Goal: Find specific page/section: Find specific page/section

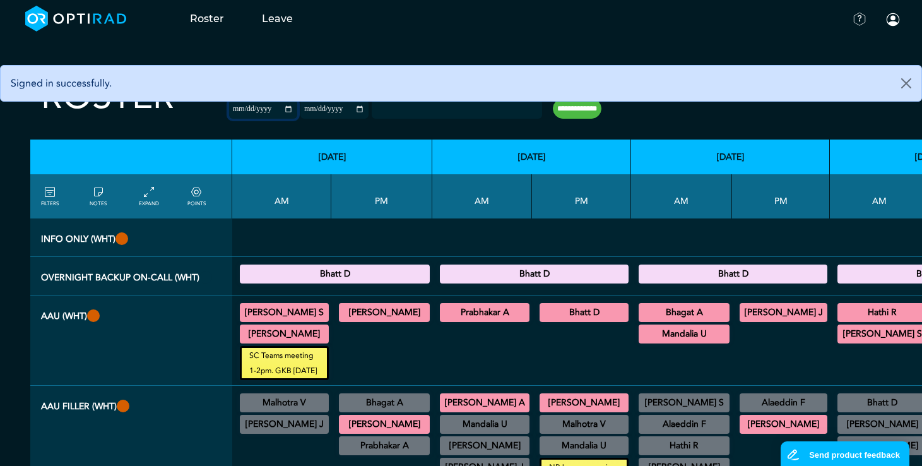
click at [259, 109] on input "**********" at bounding box center [263, 109] width 68 height 19
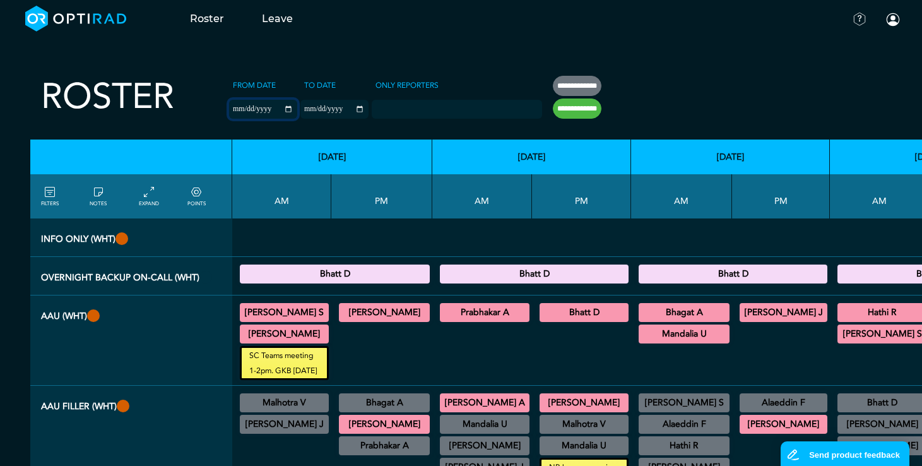
type input "**********"
click at [338, 109] on input "**********" at bounding box center [334, 109] width 68 height 19
type input "**********"
click at [553, 107] on input "**********" at bounding box center [577, 108] width 49 height 20
type input "**********"
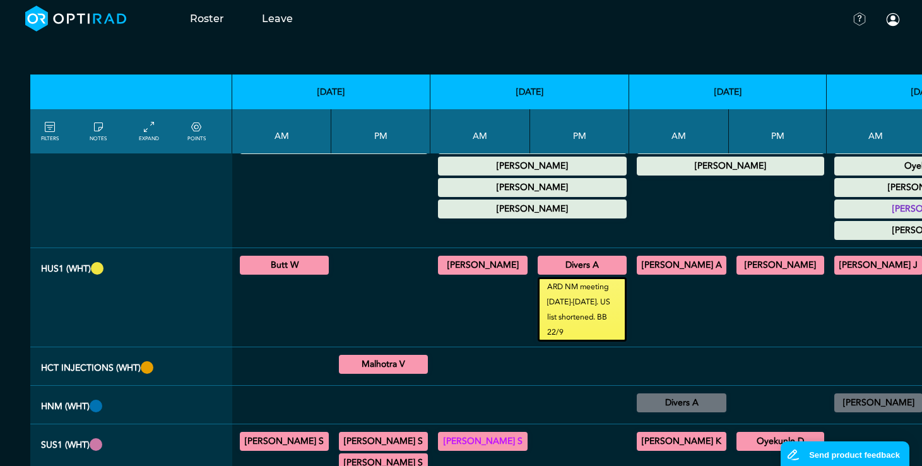
scroll to position [631, 0]
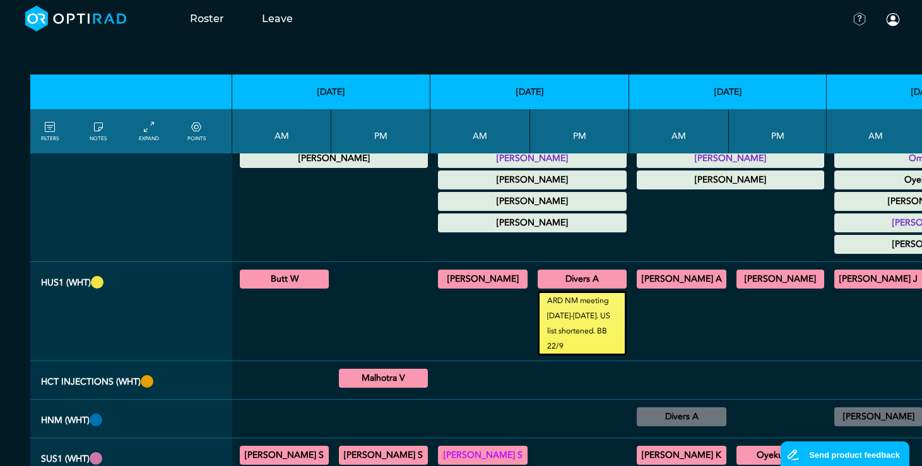
click at [296, 271] on summary "Butt W" at bounding box center [284, 278] width 85 height 15
drag, startPoint x: 467, startPoint y: 263, endPoint x: 473, endPoint y: 286, distance: 24.0
click at [467, 271] on summary "[PERSON_NAME]" at bounding box center [483, 278] width 86 height 15
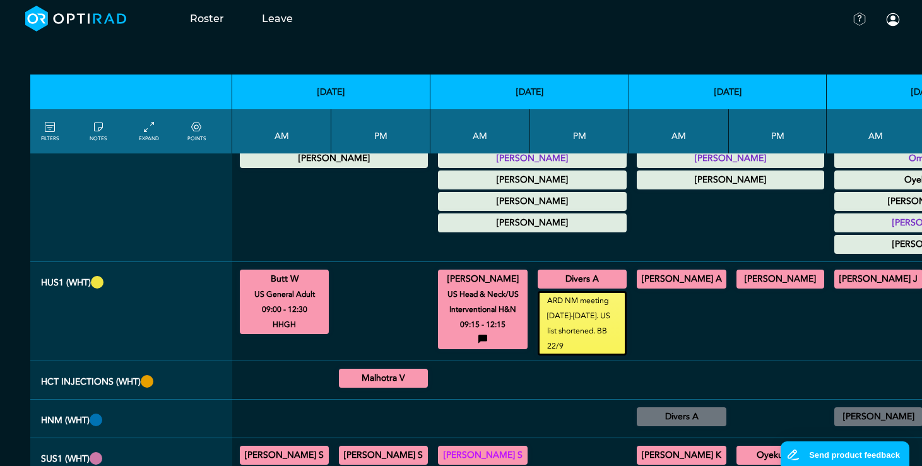
click at [560, 271] on summary "Divers A" at bounding box center [582, 278] width 85 height 15
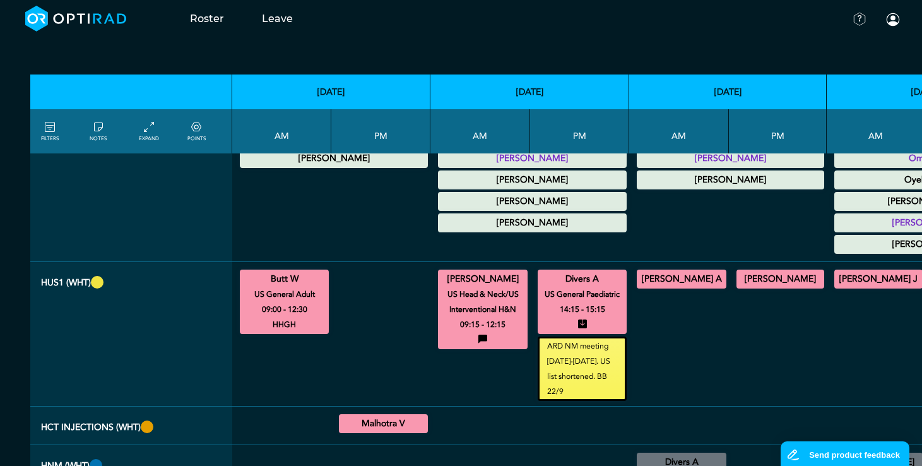
click at [687, 271] on summary "[PERSON_NAME] A" at bounding box center [682, 278] width 86 height 15
click at [742, 271] on summary "[PERSON_NAME]" at bounding box center [780, 278] width 84 height 15
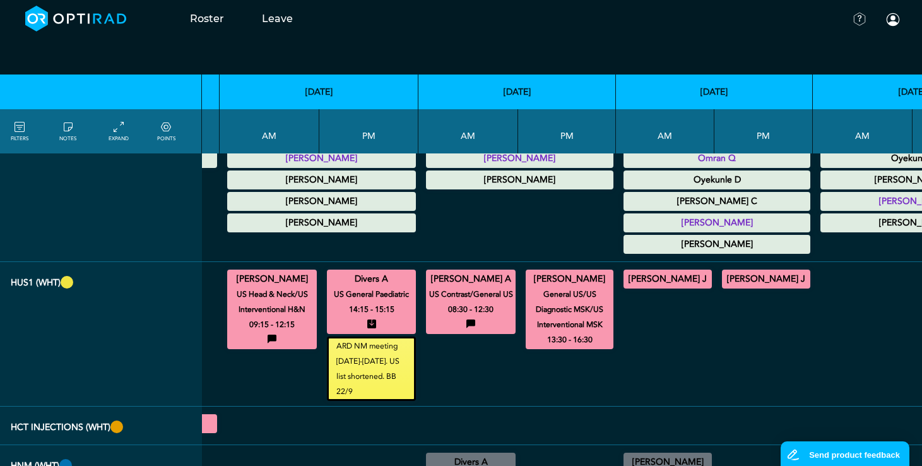
scroll to position [631, 258]
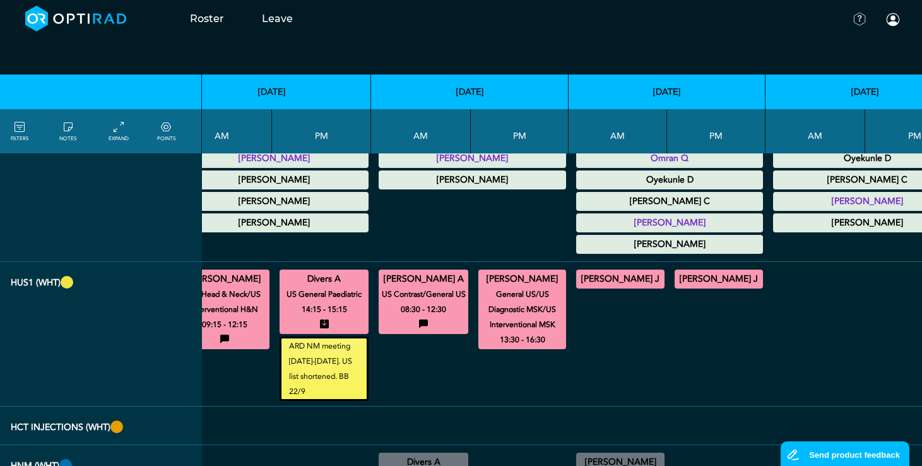
click at [592, 271] on summary "[PERSON_NAME] J" at bounding box center [620, 278] width 85 height 15
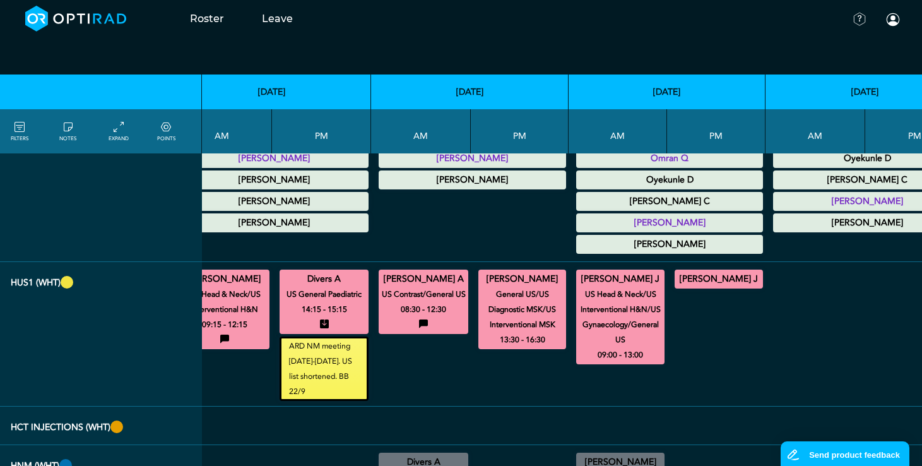
drag, startPoint x: 671, startPoint y: 267, endPoint x: 673, endPoint y: 280, distance: 13.5
click at [677, 271] on summary "[PERSON_NAME] J" at bounding box center [719, 278] width 85 height 15
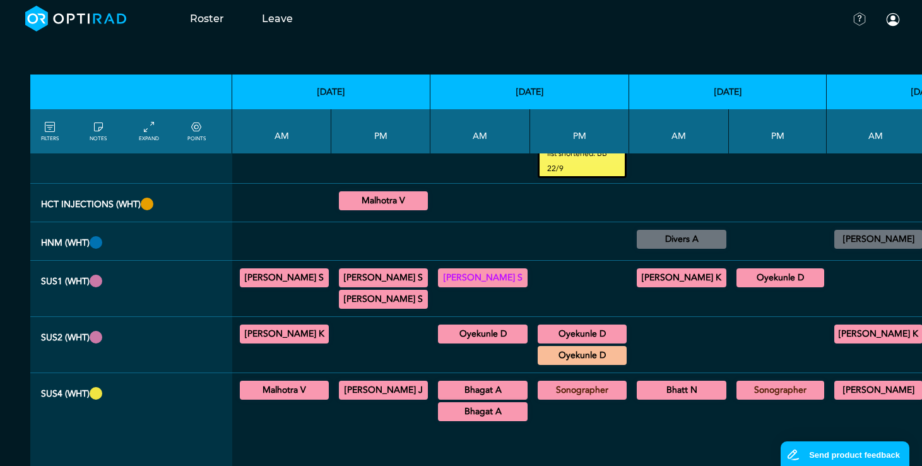
scroll to position [884, 0]
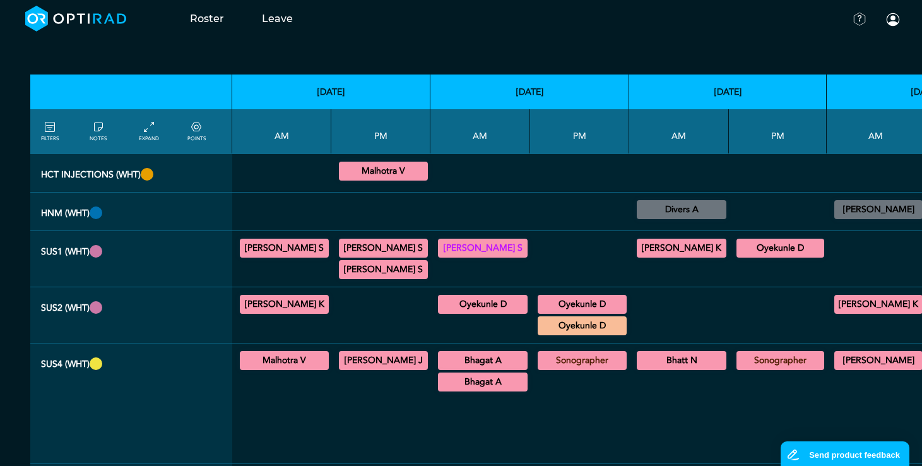
click at [293, 353] on summary "Malhotra V" at bounding box center [284, 360] width 85 height 15
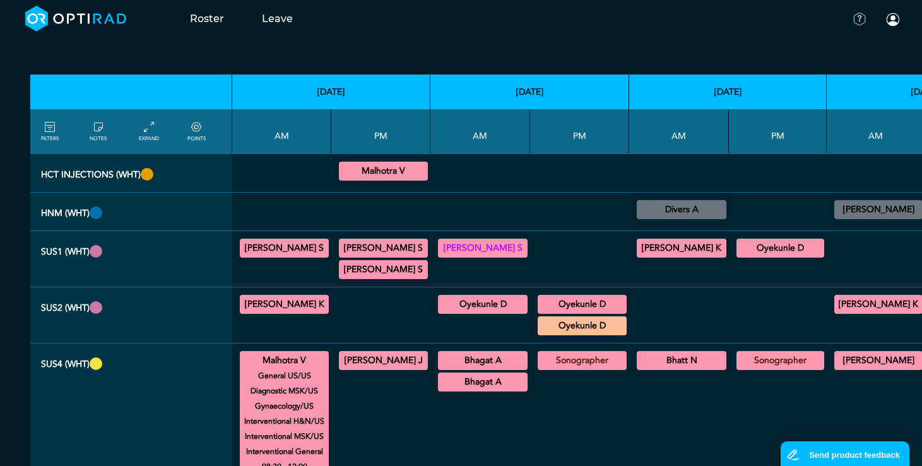
click at [377, 353] on summary "[PERSON_NAME] J" at bounding box center [383, 360] width 85 height 15
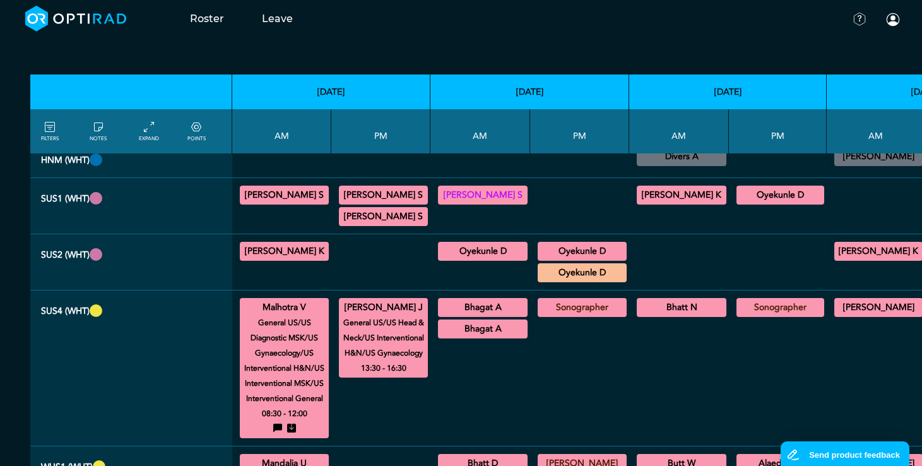
scroll to position [1010, 0]
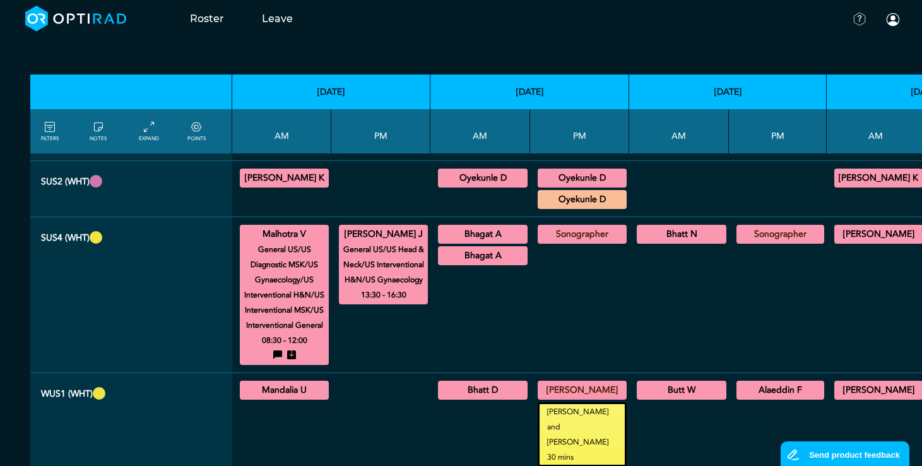
click at [492, 248] on summary "Bhagat A" at bounding box center [483, 255] width 86 height 15
click at [648, 227] on summary "Bhatt N" at bounding box center [682, 234] width 86 height 15
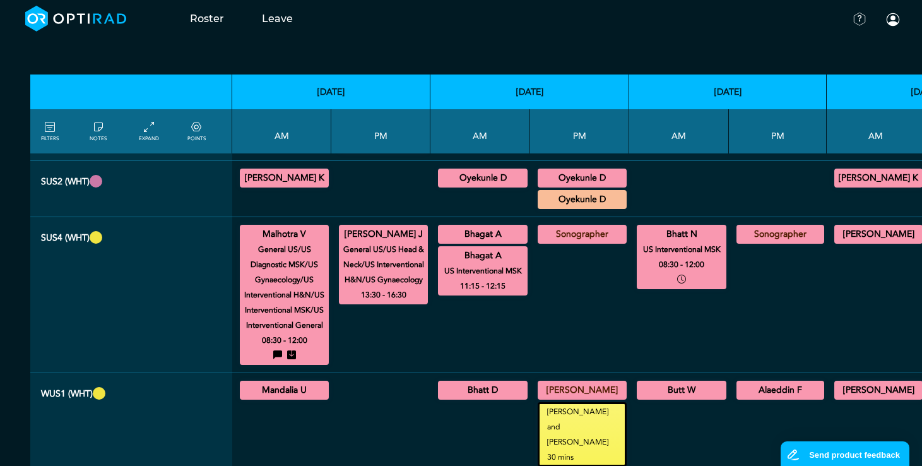
click at [858, 227] on summary "[PERSON_NAME]" at bounding box center [878, 234] width 85 height 15
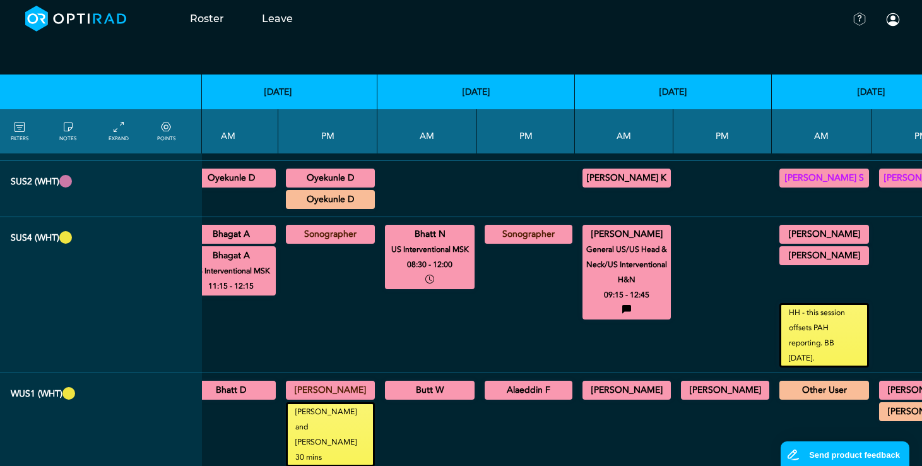
scroll to position [1010, 259]
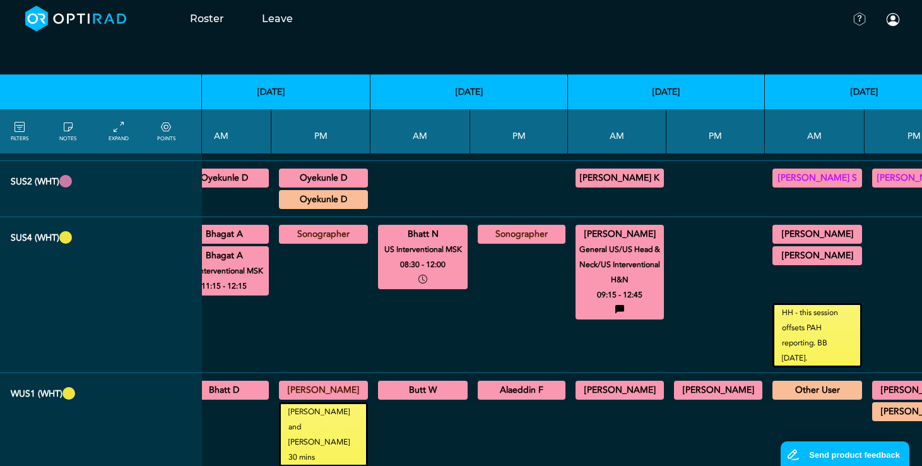
click at [774, 227] on summary "[PERSON_NAME]" at bounding box center [817, 234] width 86 height 15
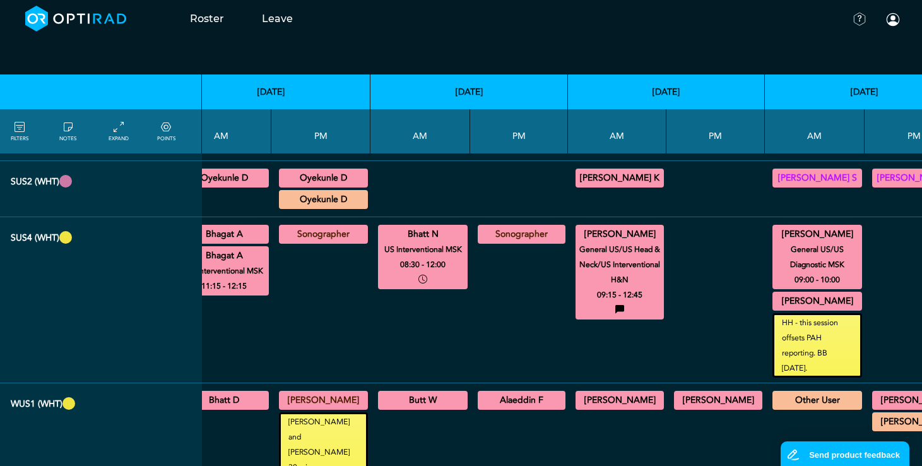
click at [770, 276] on div "[PERSON_NAME] General US/US Diagnostic MSK 09:00 - 10:00 [PERSON_NAME] General …" at bounding box center [815, 267] width 90 height 91
click at [774, 293] on summary "[PERSON_NAME]" at bounding box center [817, 300] width 86 height 15
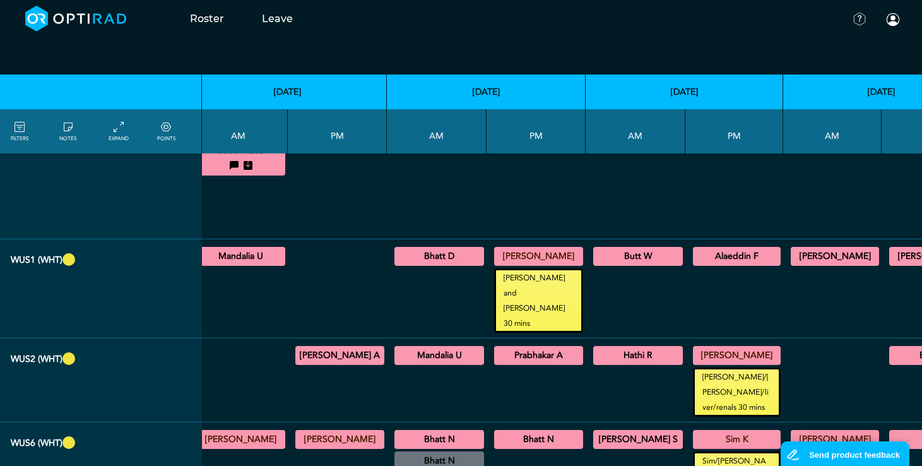
scroll to position [1199, 0]
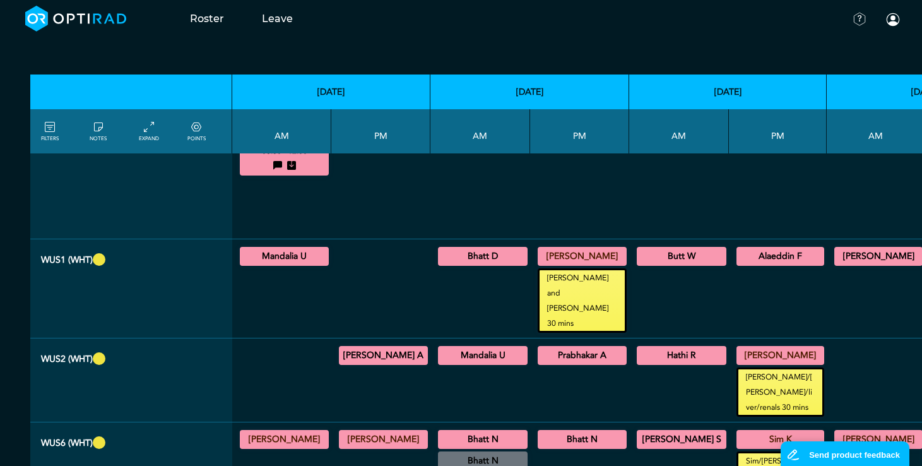
click at [264, 249] on summary "Mandalia U" at bounding box center [284, 256] width 85 height 15
click at [480, 249] on summary "Bhatt D" at bounding box center [483, 256] width 86 height 15
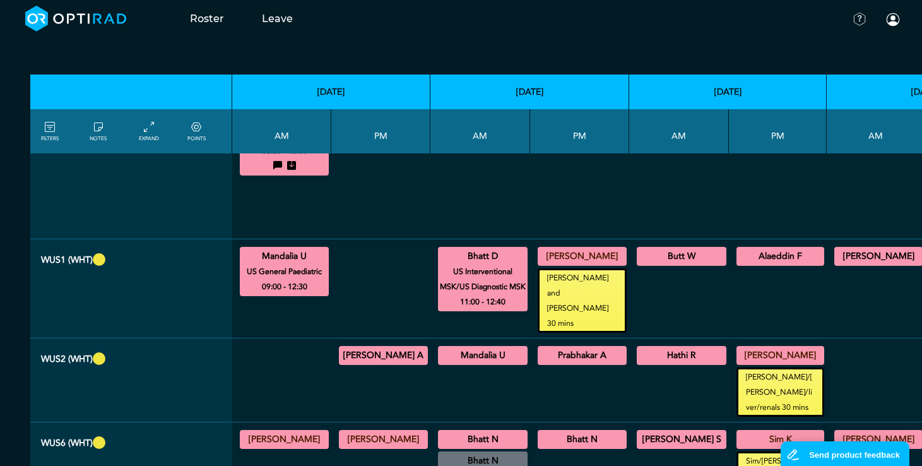
click at [684, 249] on summary "Butt W" at bounding box center [682, 256] width 86 height 15
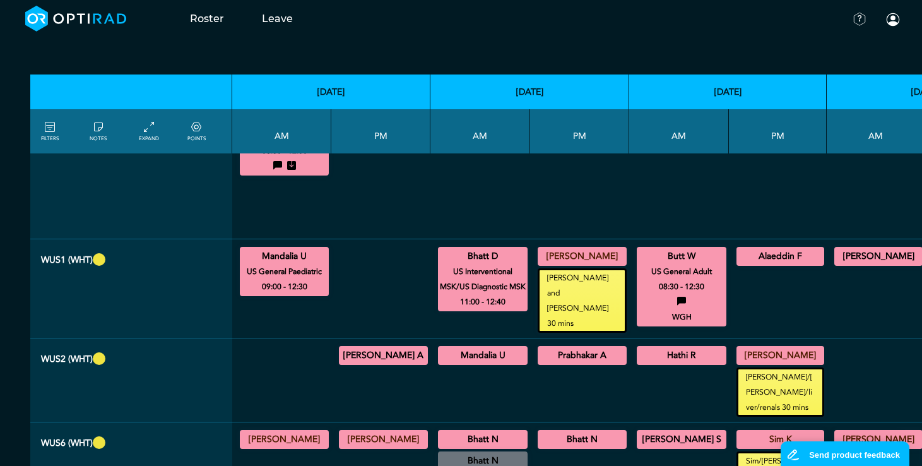
drag, startPoint x: 736, startPoint y: 243, endPoint x: 737, endPoint y: 254, distance: 11.4
click at [738, 249] on summary "Alaeddin F" at bounding box center [780, 256] width 84 height 15
click at [846, 249] on summary "[PERSON_NAME]" at bounding box center [878, 256] width 85 height 15
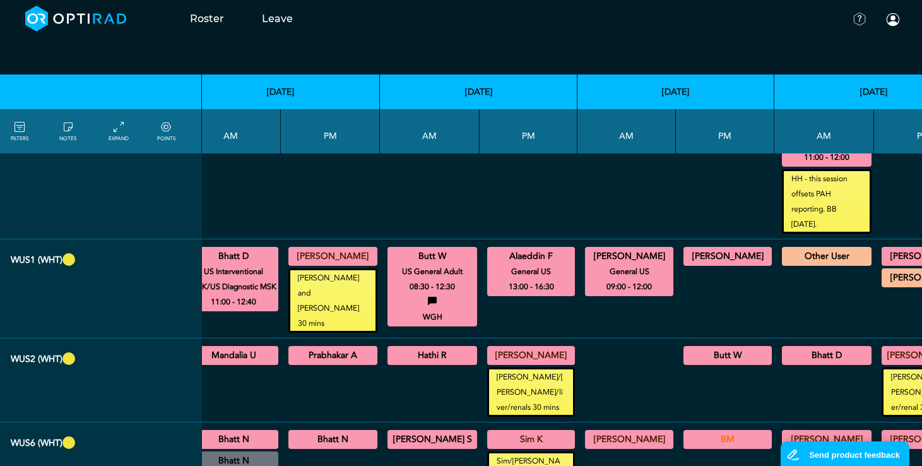
scroll to position [1199, 259]
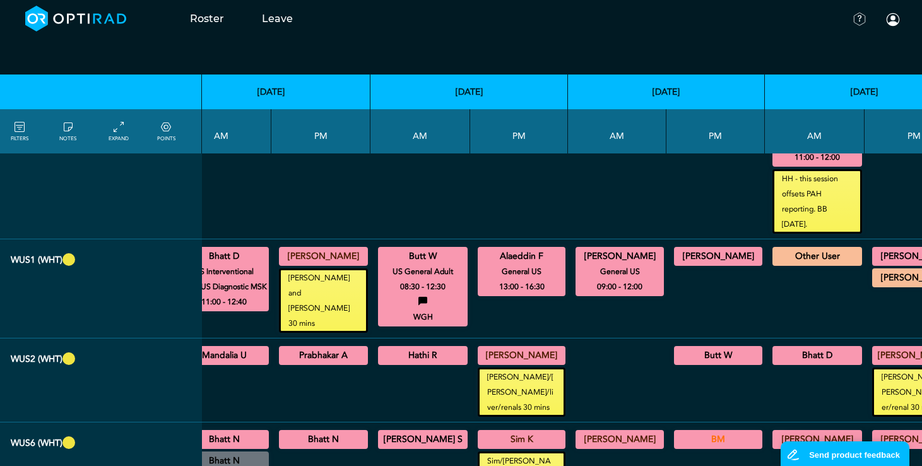
click at [888, 249] on summary "[PERSON_NAME]" at bounding box center [916, 256] width 85 height 15
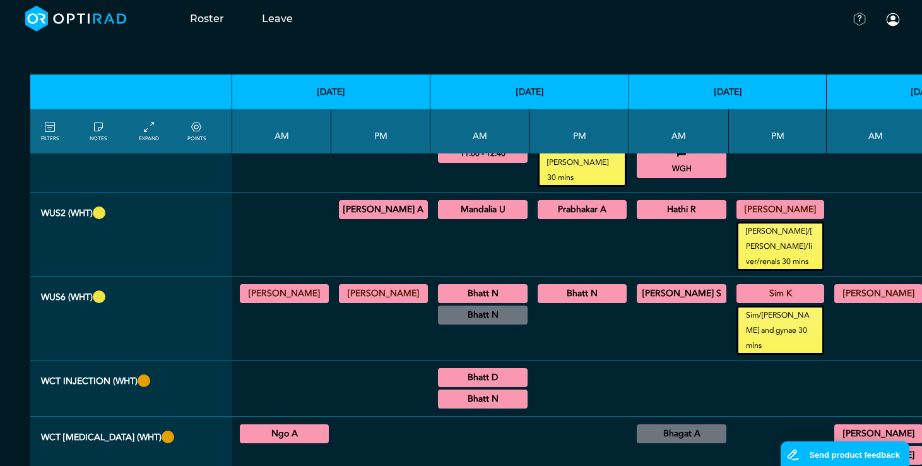
scroll to position [1325, 0]
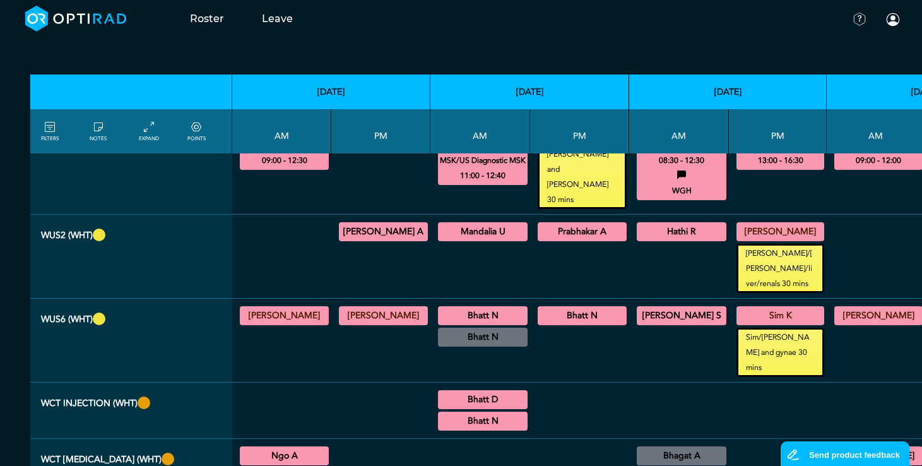
drag, startPoint x: 393, startPoint y: 222, endPoint x: 408, endPoint y: 239, distance: 22.9
click at [393, 224] on summary "[PERSON_NAME] A" at bounding box center [383, 231] width 85 height 15
click at [485, 224] on summary "Mandalia U" at bounding box center [483, 231] width 86 height 15
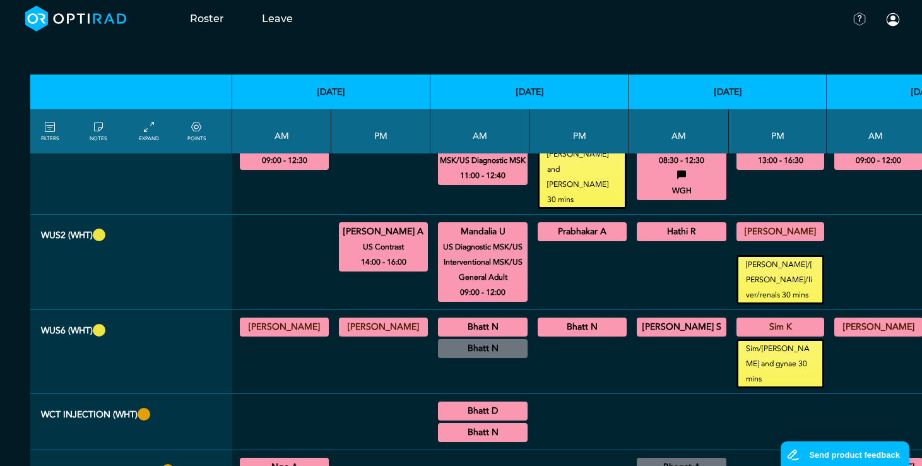
click at [569, 224] on summary "Prabhakar A" at bounding box center [582, 231] width 85 height 15
click at [639, 224] on summary "Hathi R" at bounding box center [682, 231] width 86 height 15
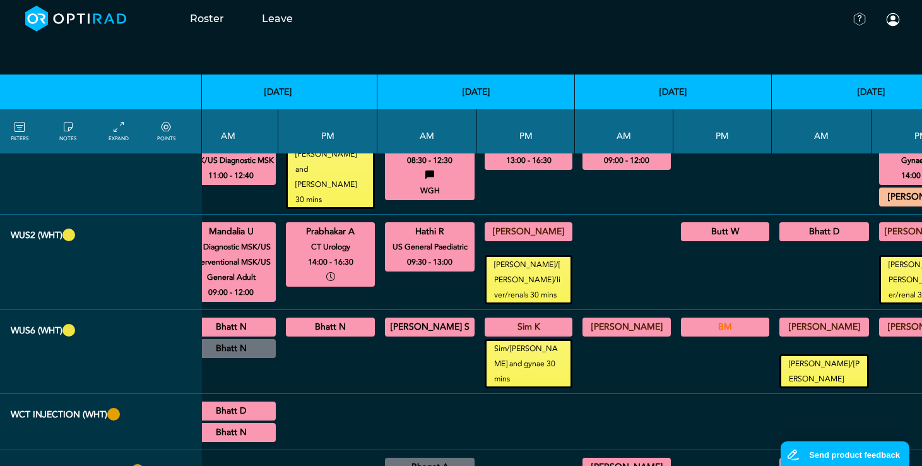
scroll to position [1325, 257]
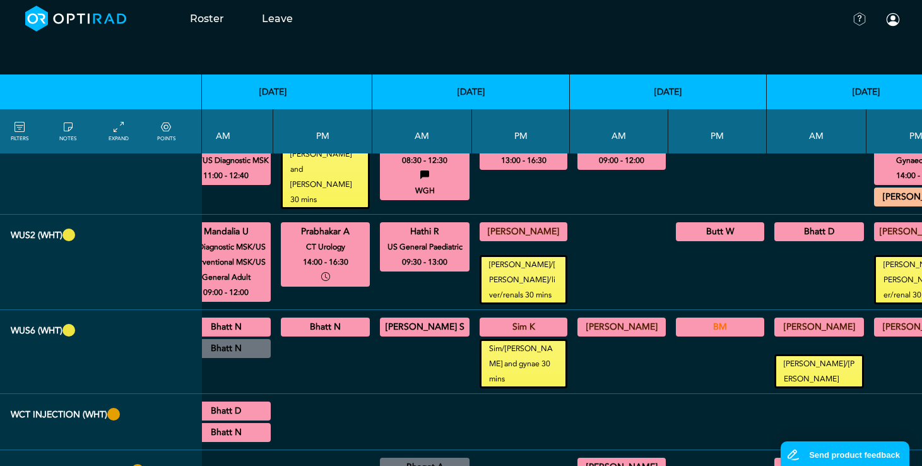
click at [703, 224] on summary "Butt W" at bounding box center [720, 231] width 85 height 15
click at [776, 224] on summary "Bhatt D" at bounding box center [819, 231] width 86 height 15
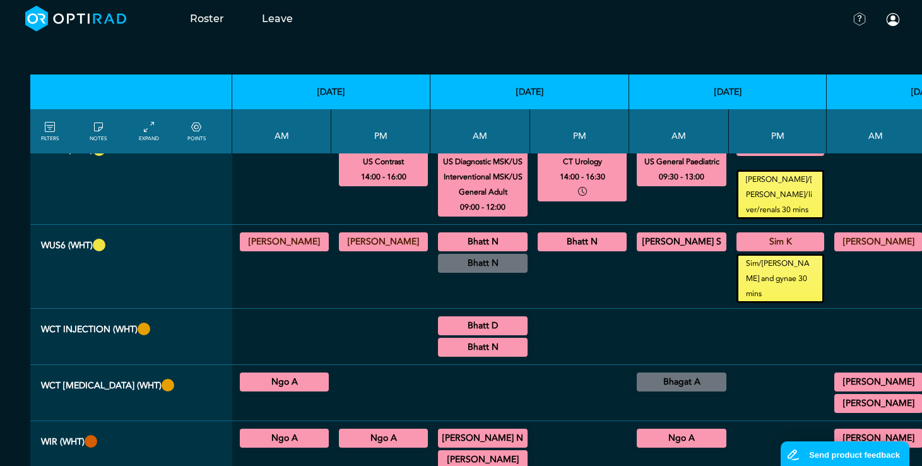
scroll to position [1389, 0]
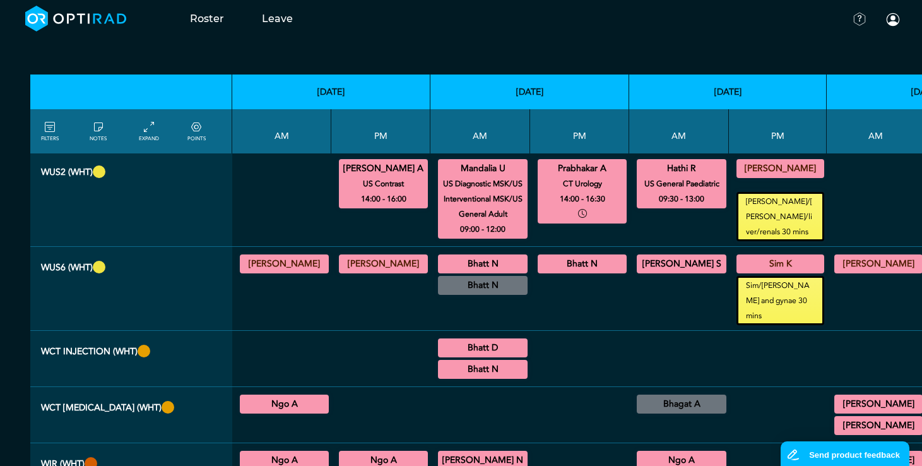
click at [285, 256] on summary "[PERSON_NAME]" at bounding box center [284, 263] width 85 height 15
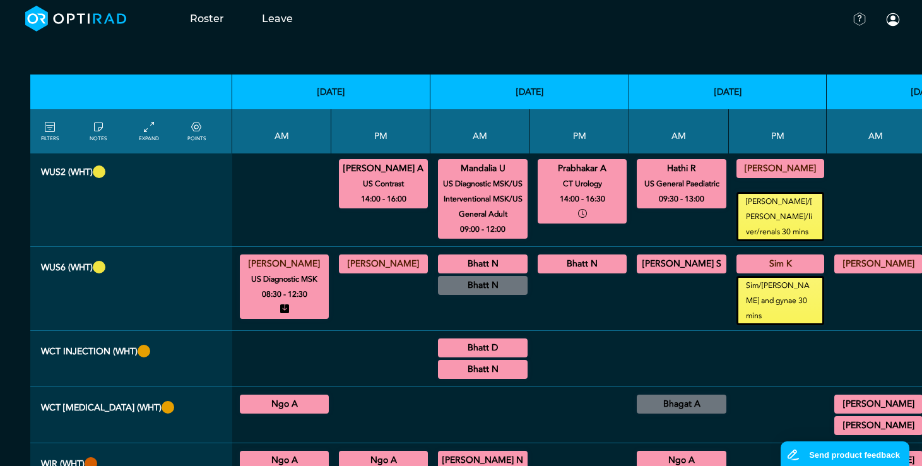
click at [369, 256] on summary "[PERSON_NAME]" at bounding box center [383, 263] width 85 height 15
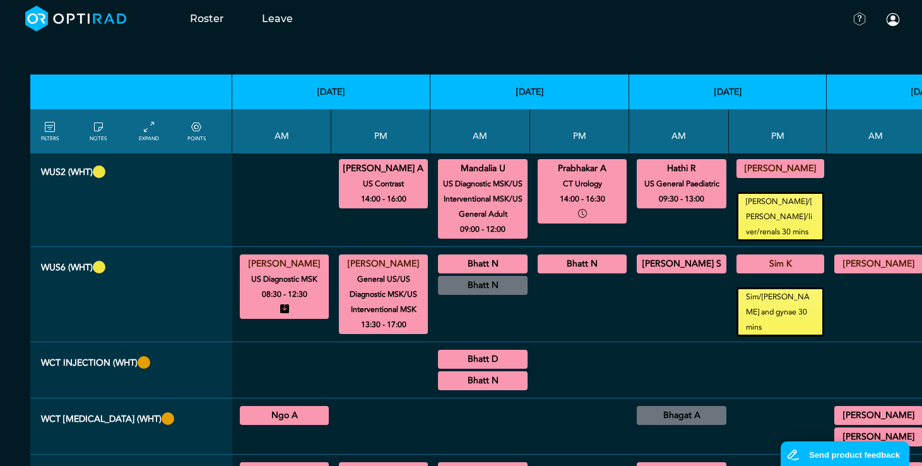
drag, startPoint x: 473, startPoint y: 245, endPoint x: 478, endPoint y: 253, distance: 9.3
click at [473, 256] on summary "Bhatt N" at bounding box center [483, 263] width 86 height 15
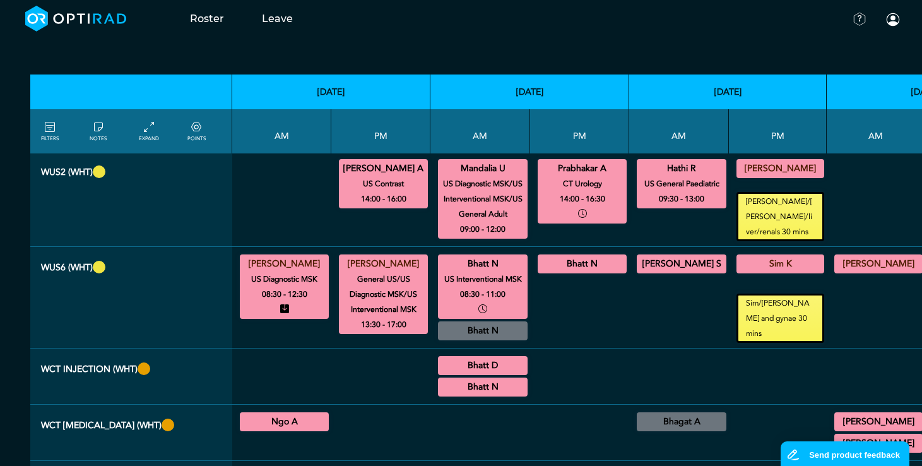
click at [549, 256] on summary "Bhatt N" at bounding box center [582, 263] width 85 height 15
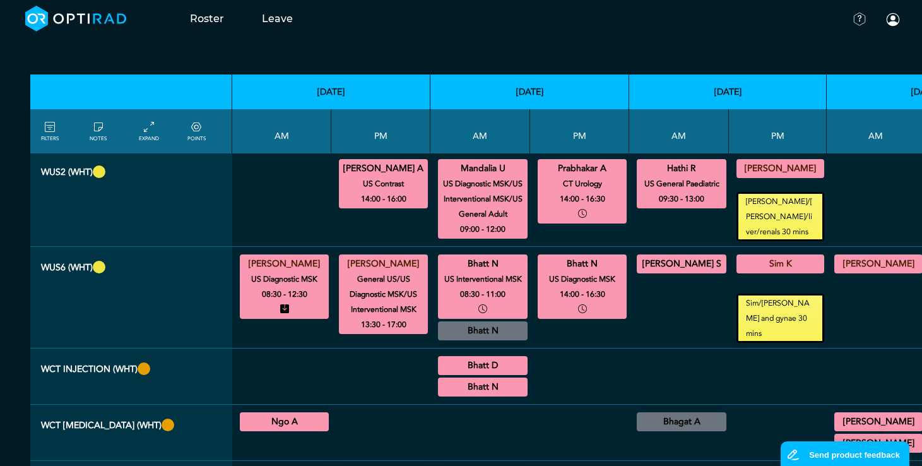
drag, startPoint x: 678, startPoint y: 247, endPoint x: 682, endPoint y: 257, distance: 10.4
click at [678, 256] on summary "[PERSON_NAME] S" at bounding box center [682, 263] width 86 height 15
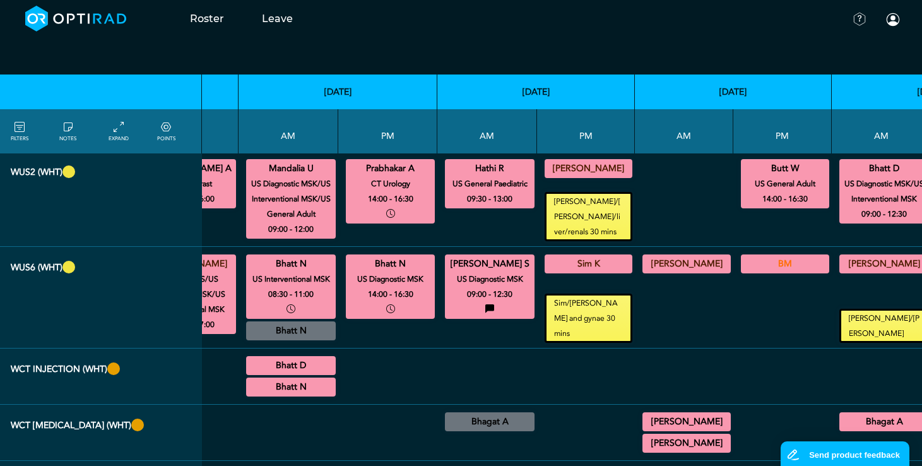
scroll to position [1389, 210]
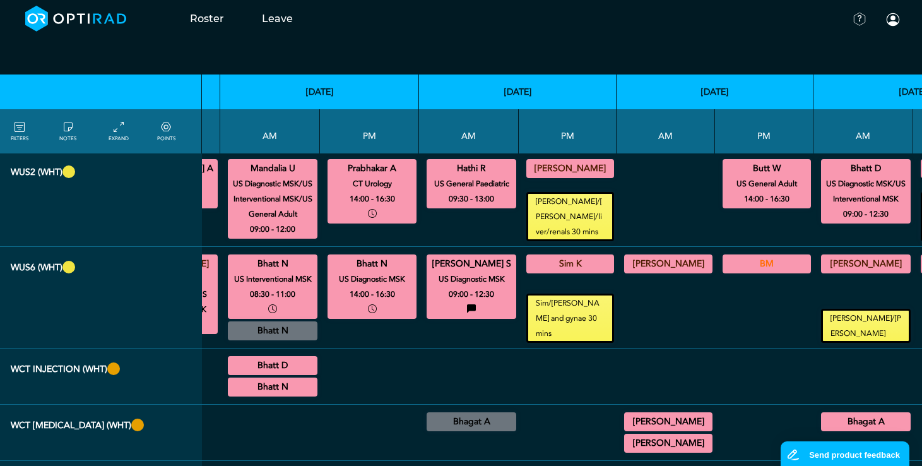
click at [554, 256] on summary "Sim K" at bounding box center [570, 263] width 84 height 15
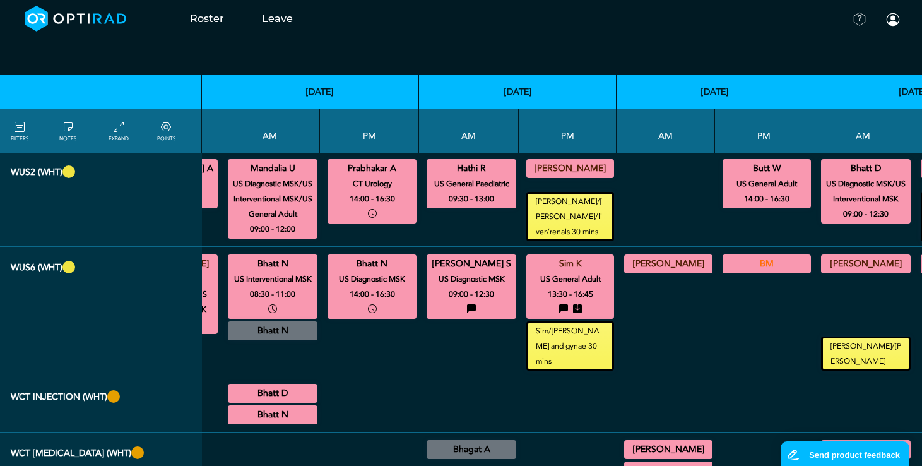
click at [630, 256] on summary "[PERSON_NAME]" at bounding box center [668, 263] width 85 height 15
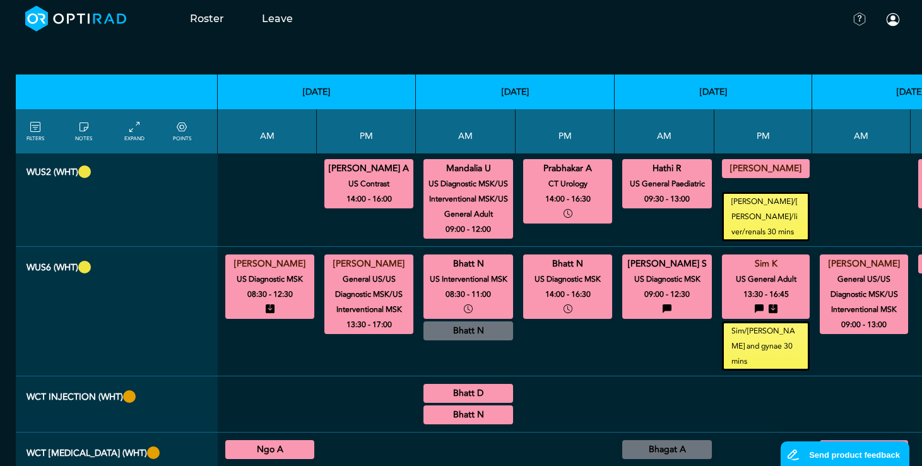
scroll to position [1389, 0]
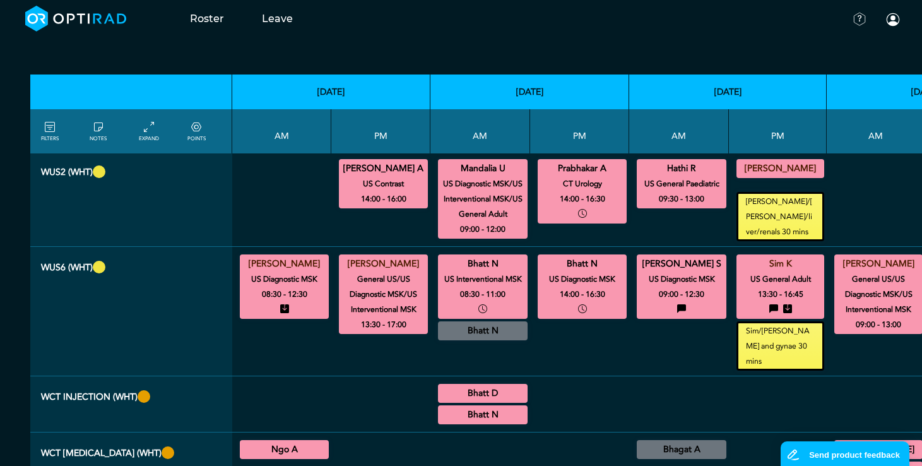
click at [752, 331] on small "Sim/[PERSON_NAME] and gynae 30 mins" at bounding box center [780, 345] width 84 height 45
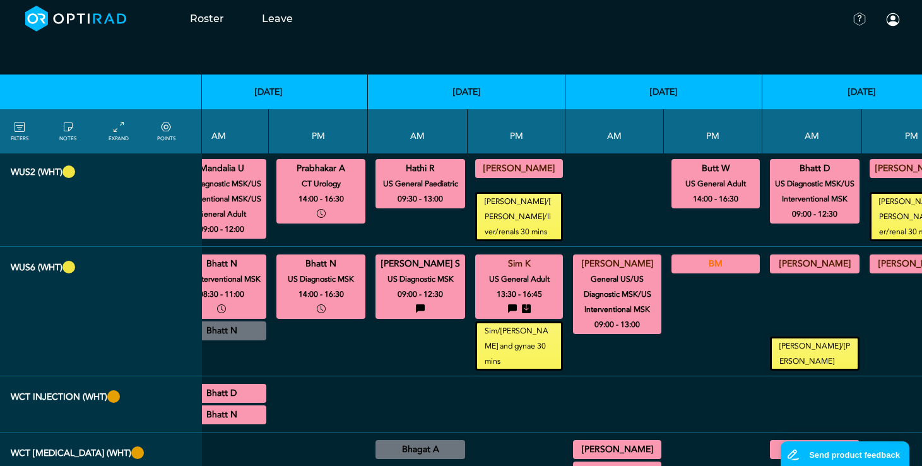
scroll to position [1389, 262]
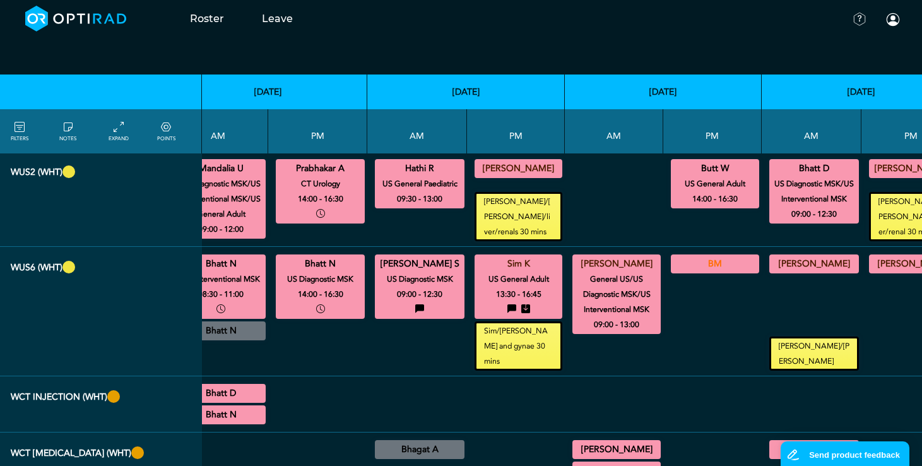
click at [871, 206] on small "[PERSON_NAME]/[PERSON_NAME]/liver/renal 30 mins" at bounding box center [913, 216] width 85 height 45
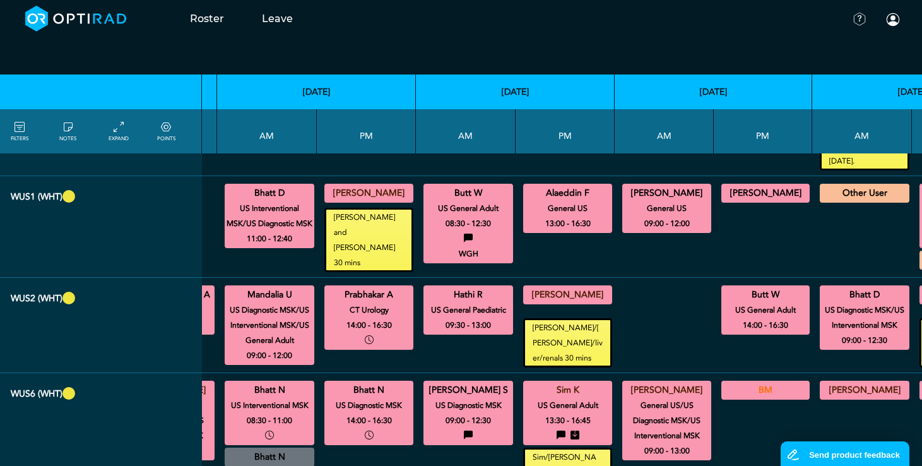
scroll to position [1644, 243]
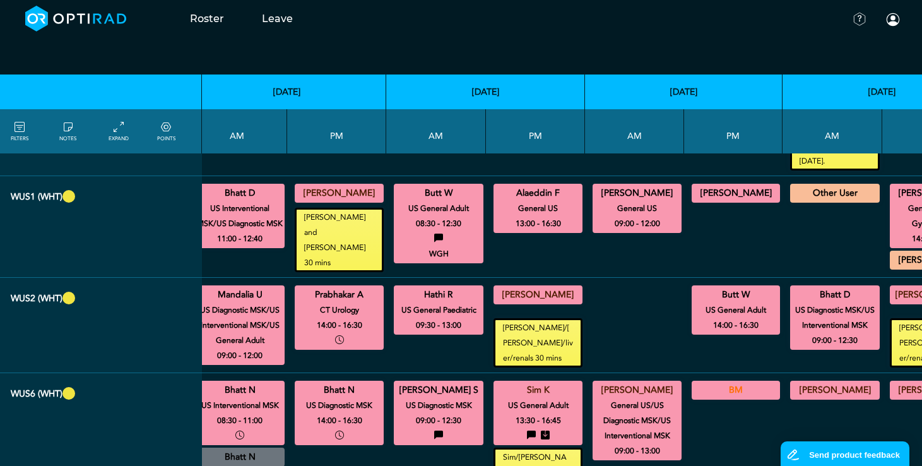
click at [706, 186] on summary "[PERSON_NAME]" at bounding box center [736, 193] width 85 height 15
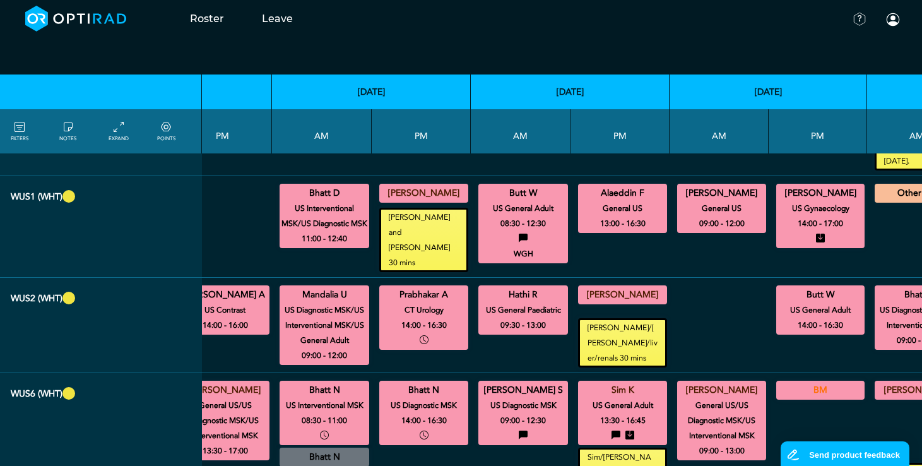
scroll to position [1644, 198]
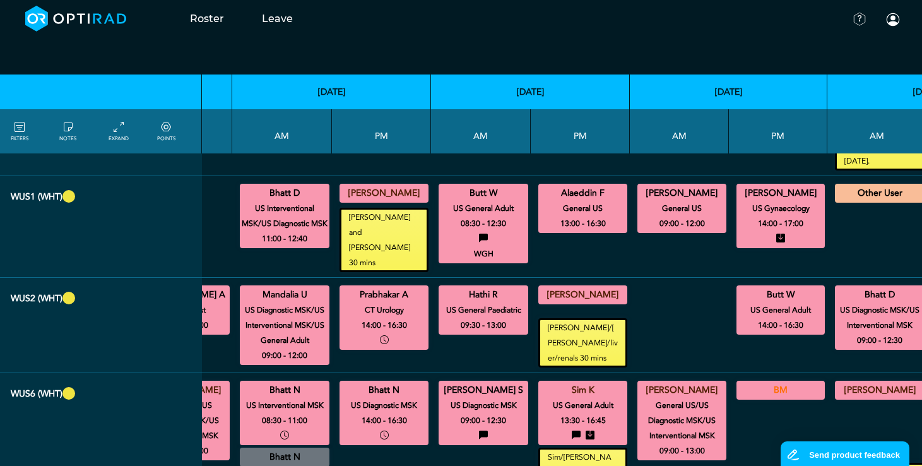
click at [749, 382] on summary "BM" at bounding box center [780, 389] width 85 height 15
